Goal: Task Accomplishment & Management: Use online tool/utility

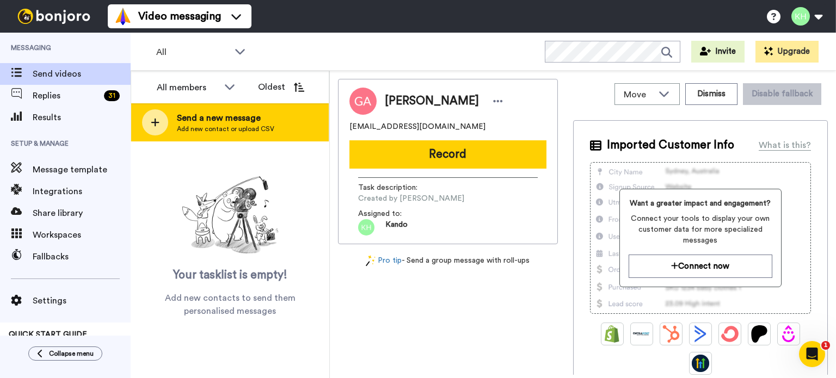
click at [200, 132] on span "Add new contact or upload CSV" at bounding box center [225, 129] width 97 height 9
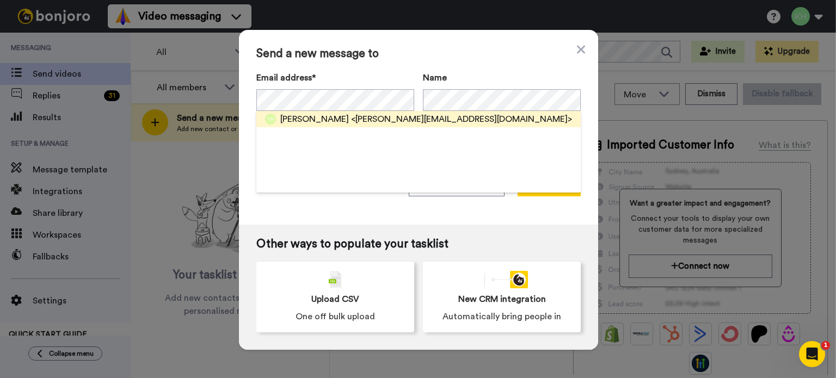
click at [437, 119] on span "<[PERSON_NAME][EMAIL_ADDRESS][DOMAIN_NAME]>" at bounding box center [461, 119] width 221 height 13
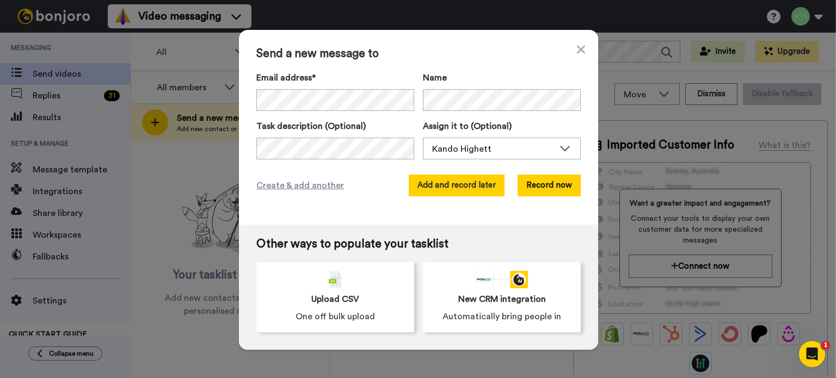
click at [479, 186] on button "Add and record later" at bounding box center [457, 186] width 96 height 22
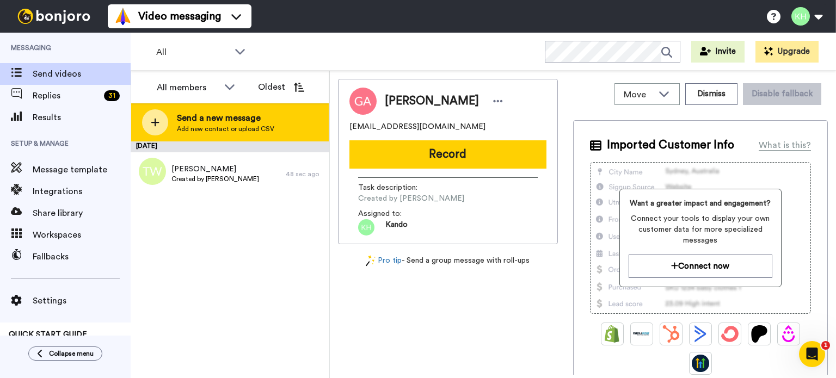
click at [217, 132] on span "Add new contact or upload CSV" at bounding box center [225, 129] width 97 height 9
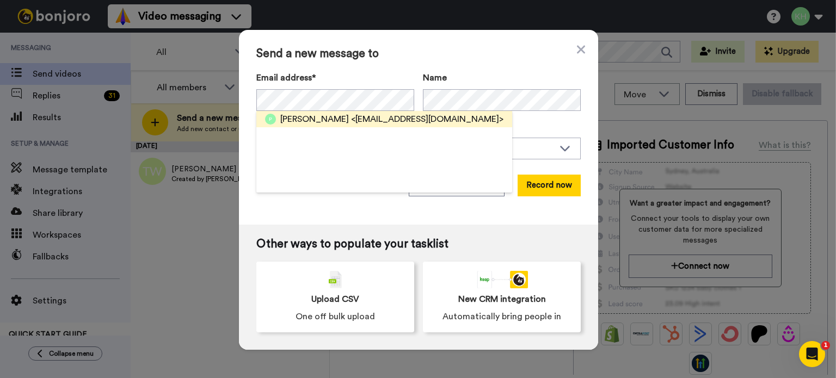
click at [315, 119] on span "[PERSON_NAME]" at bounding box center [314, 119] width 69 height 13
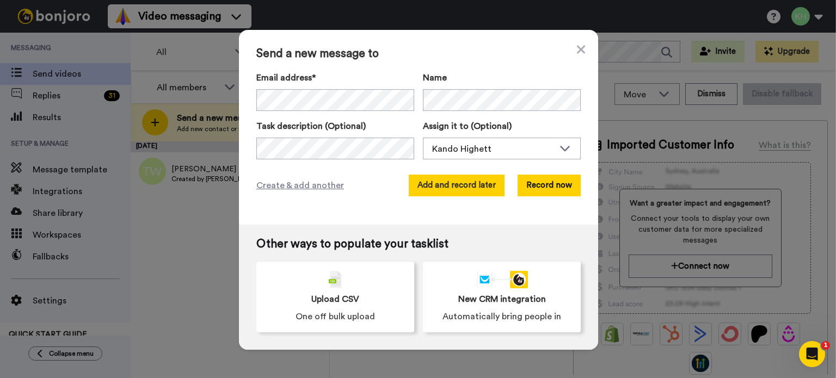
click at [473, 185] on button "Add and record later" at bounding box center [457, 186] width 96 height 22
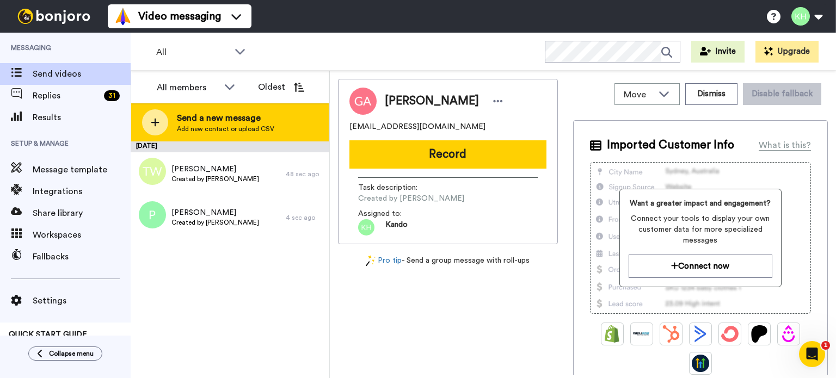
click at [275, 121] on div "Send a new message Add new contact or upload CSV" at bounding box center [230, 122] width 198 height 38
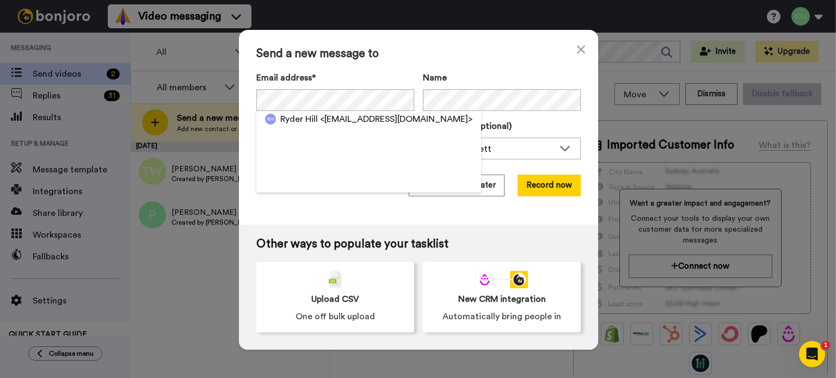
click at [345, 118] on span "<[EMAIL_ADDRESS][DOMAIN_NAME]>" at bounding box center [396, 119] width 152 height 13
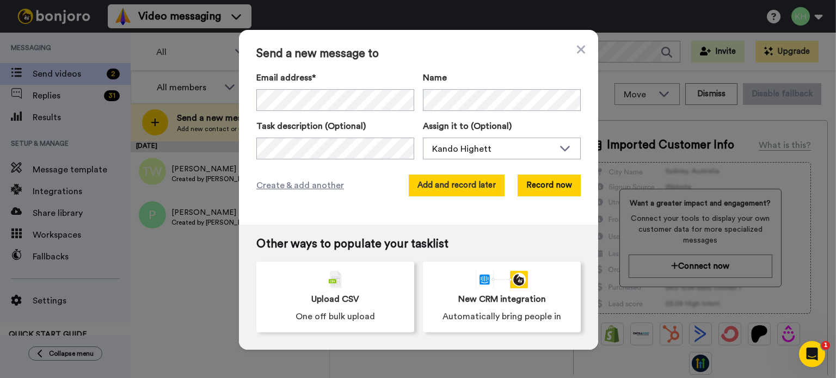
click at [445, 186] on button "Add and record later" at bounding box center [457, 186] width 96 height 22
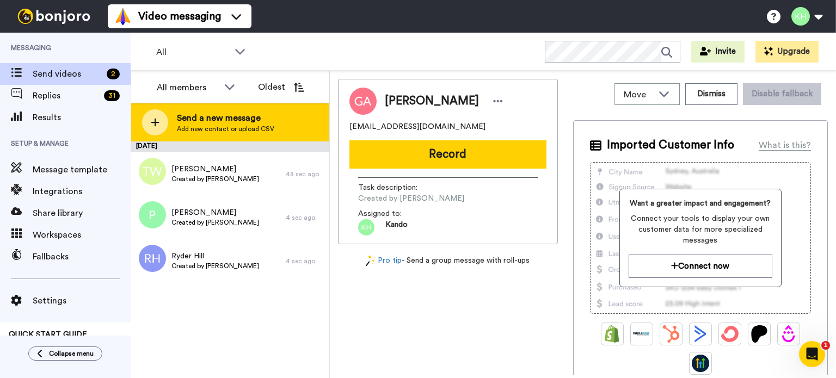
click at [177, 131] on span "Add new contact or upload CSV" at bounding box center [225, 129] width 97 height 9
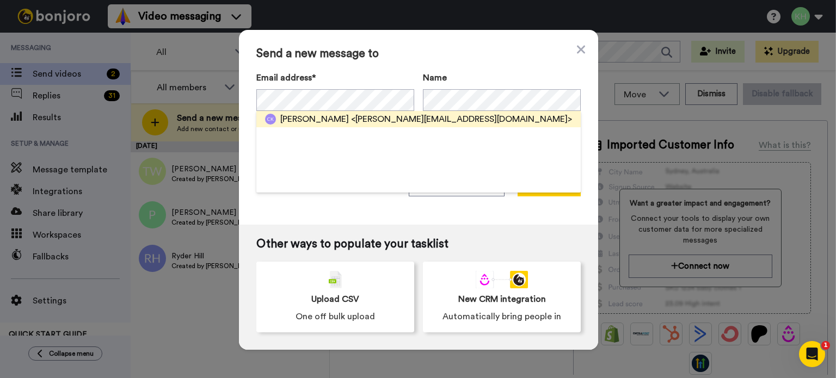
click at [320, 119] on span "[PERSON_NAME]" at bounding box center [314, 119] width 69 height 13
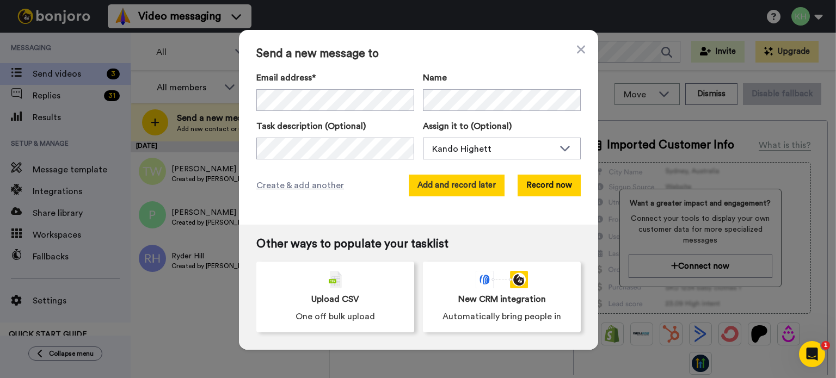
click at [453, 181] on button "Add and record later" at bounding box center [457, 186] width 96 height 22
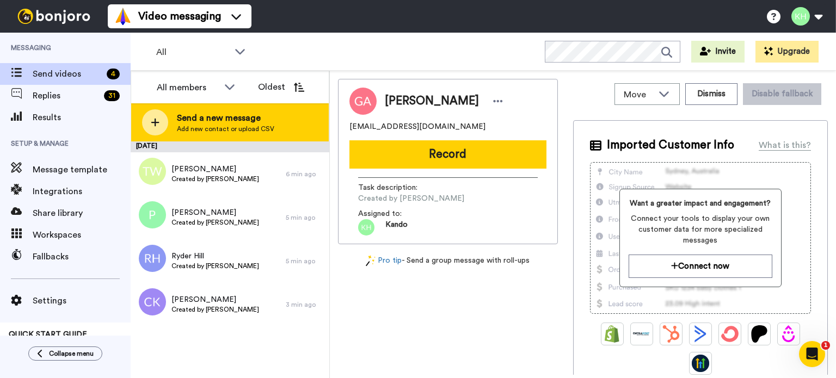
click at [238, 128] on span "Add new contact or upload CSV" at bounding box center [225, 129] width 97 height 9
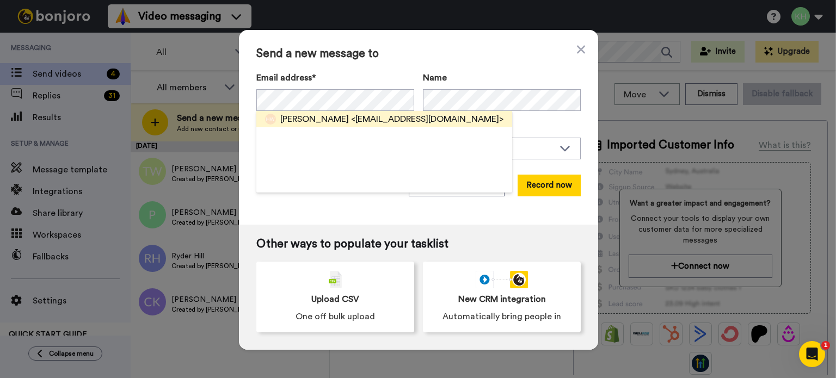
click at [425, 120] on span "<[EMAIL_ADDRESS][DOMAIN_NAME]>" at bounding box center [427, 119] width 152 height 13
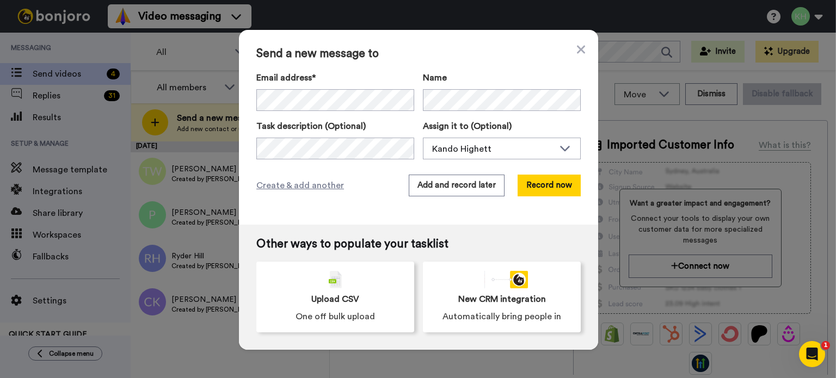
click at [483, 69] on div "Send a new message to Email address* [PERSON_NAME] <[EMAIL_ADDRESS][DOMAIN_NAME…" at bounding box center [418, 127] width 359 height 195
click at [451, 183] on button "Add and record later" at bounding box center [457, 186] width 96 height 22
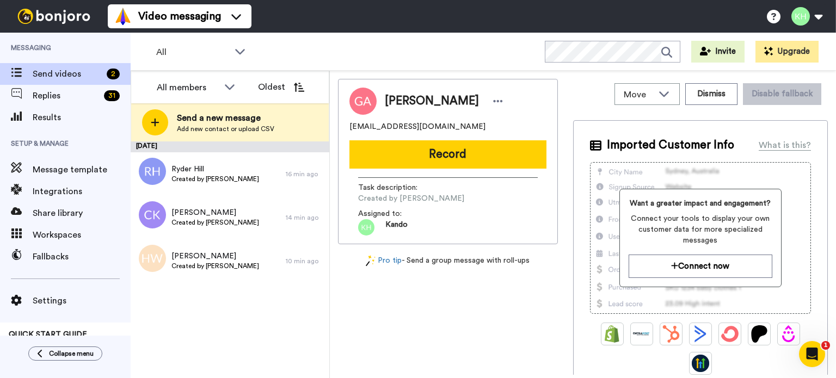
click at [197, 333] on div "[DATE] Ryder Hill Created by Kando Highett 16 min ago [PERSON_NAME] Created by …" at bounding box center [230, 260] width 199 height 237
